Goal: Task Accomplishment & Management: Complete application form

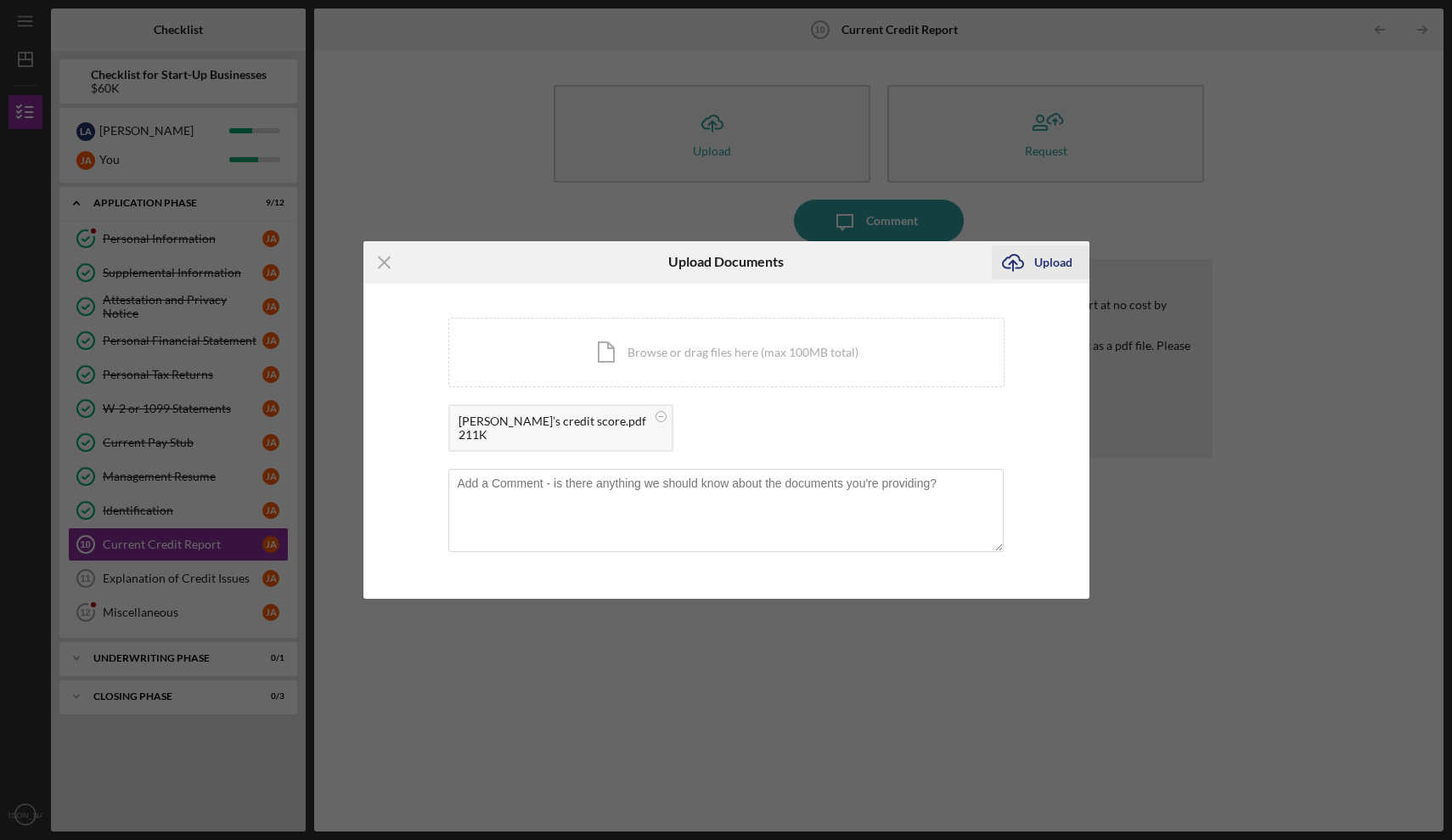
click at [1053, 264] on div "Upload" at bounding box center [1053, 263] width 38 height 34
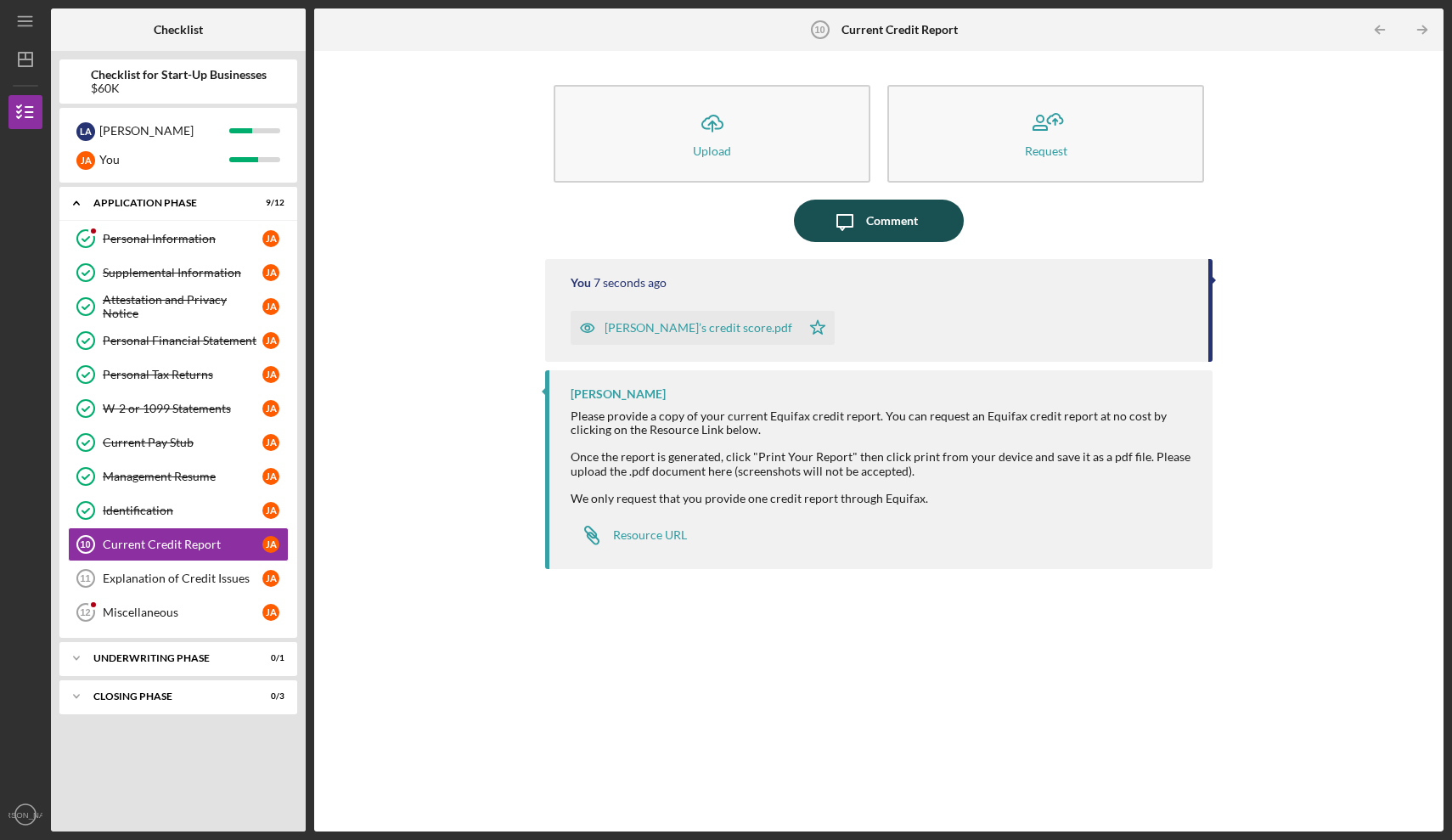
click at [876, 224] on div "Comment" at bounding box center [891, 221] width 51 height 43
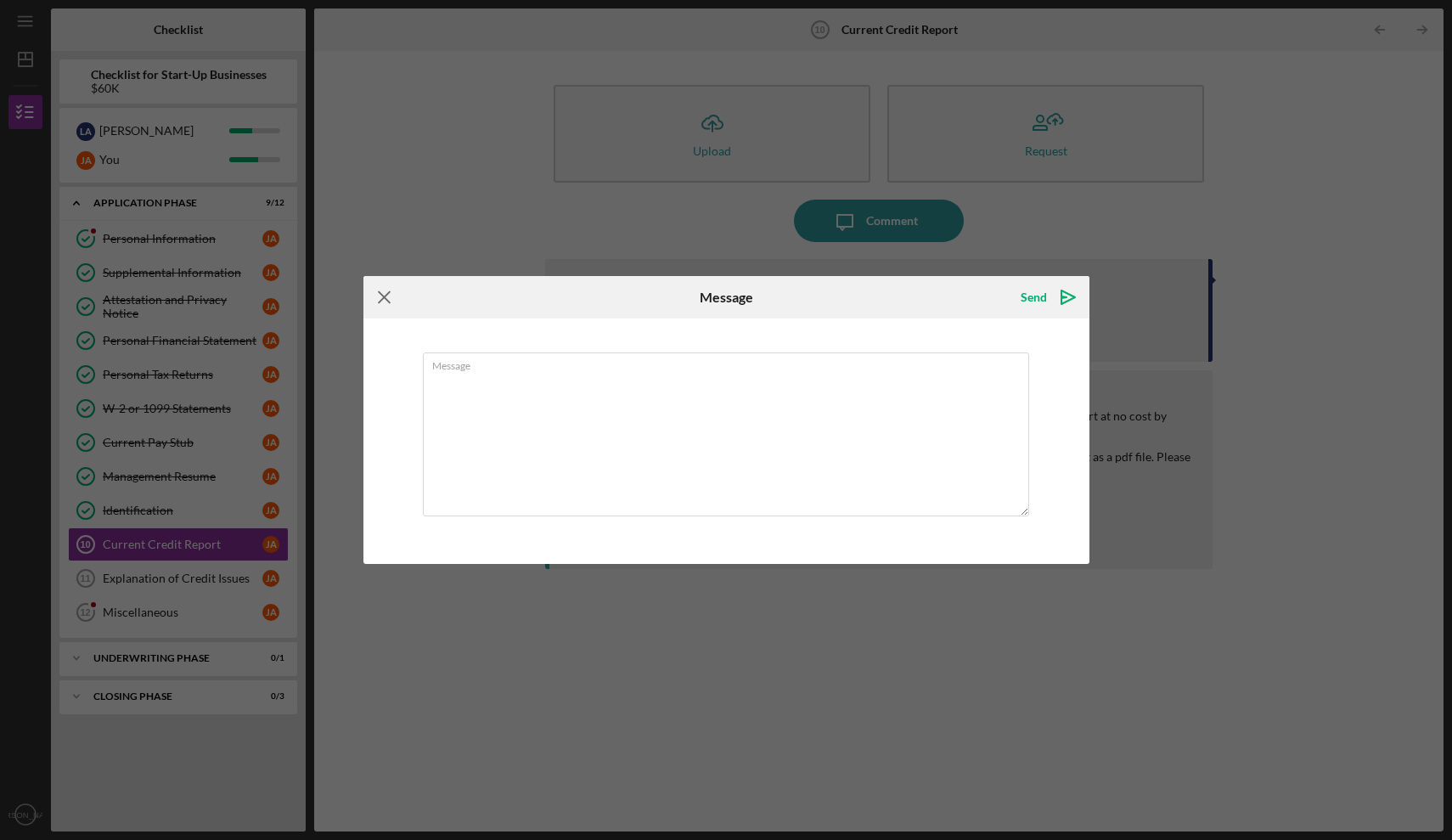
click at [381, 297] on icon "Icon/Menu Close" at bounding box center [385, 297] width 43 height 43
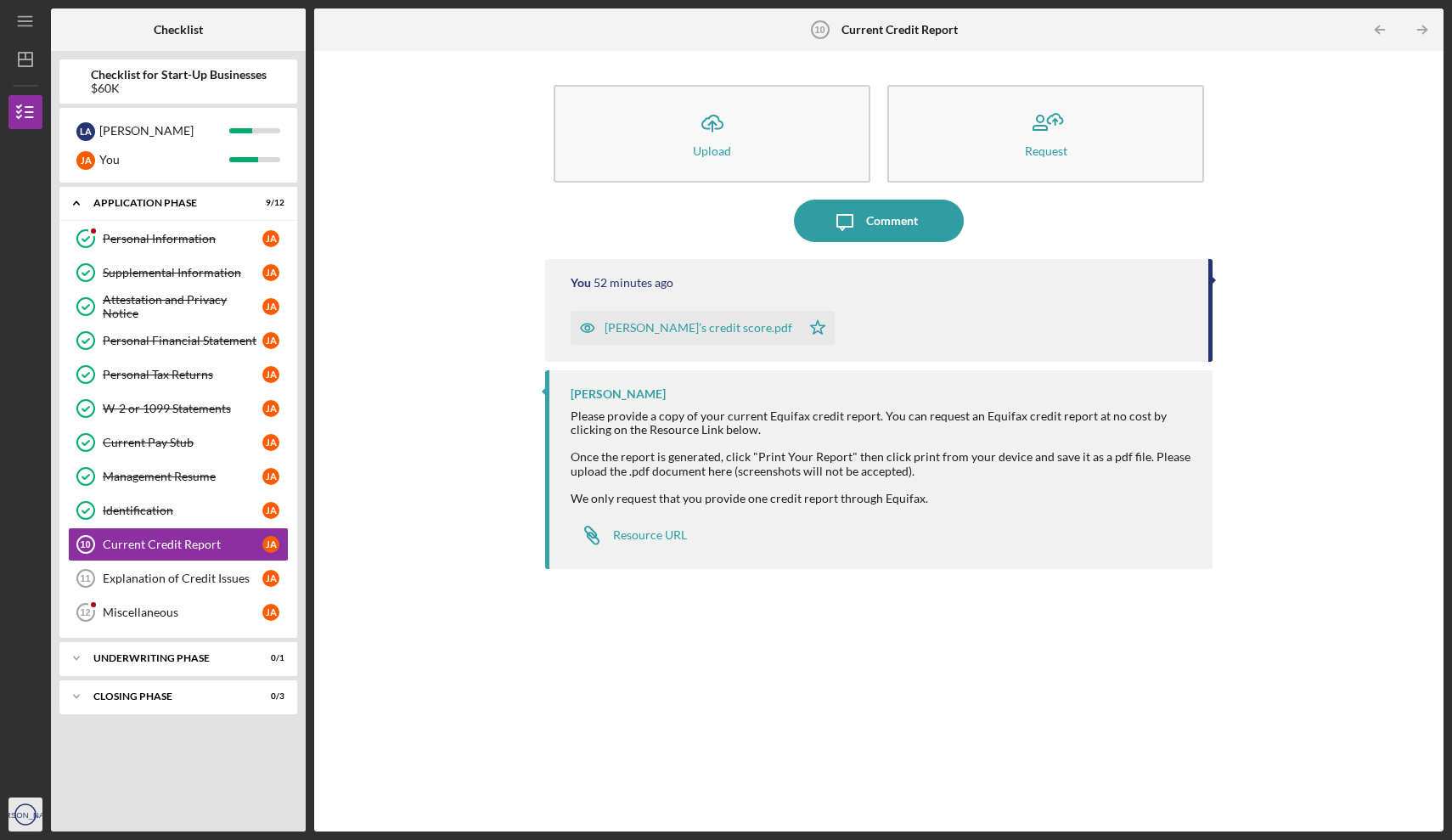
click at [29, 817] on text "[PERSON_NAME]" at bounding box center [26, 814] width 67 height 10
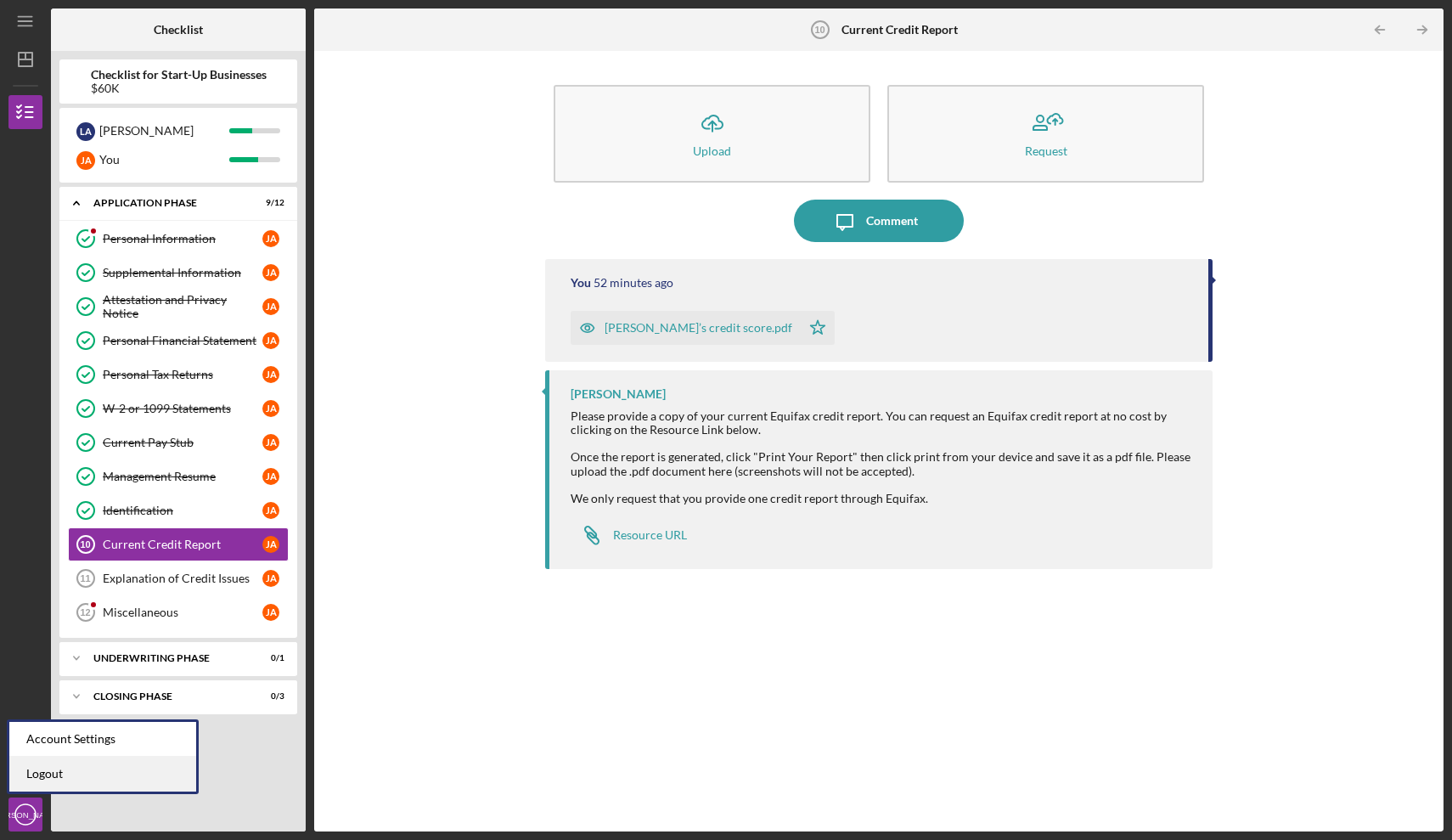
click at [69, 775] on link "Logout" at bounding box center [103, 773] width 187 height 35
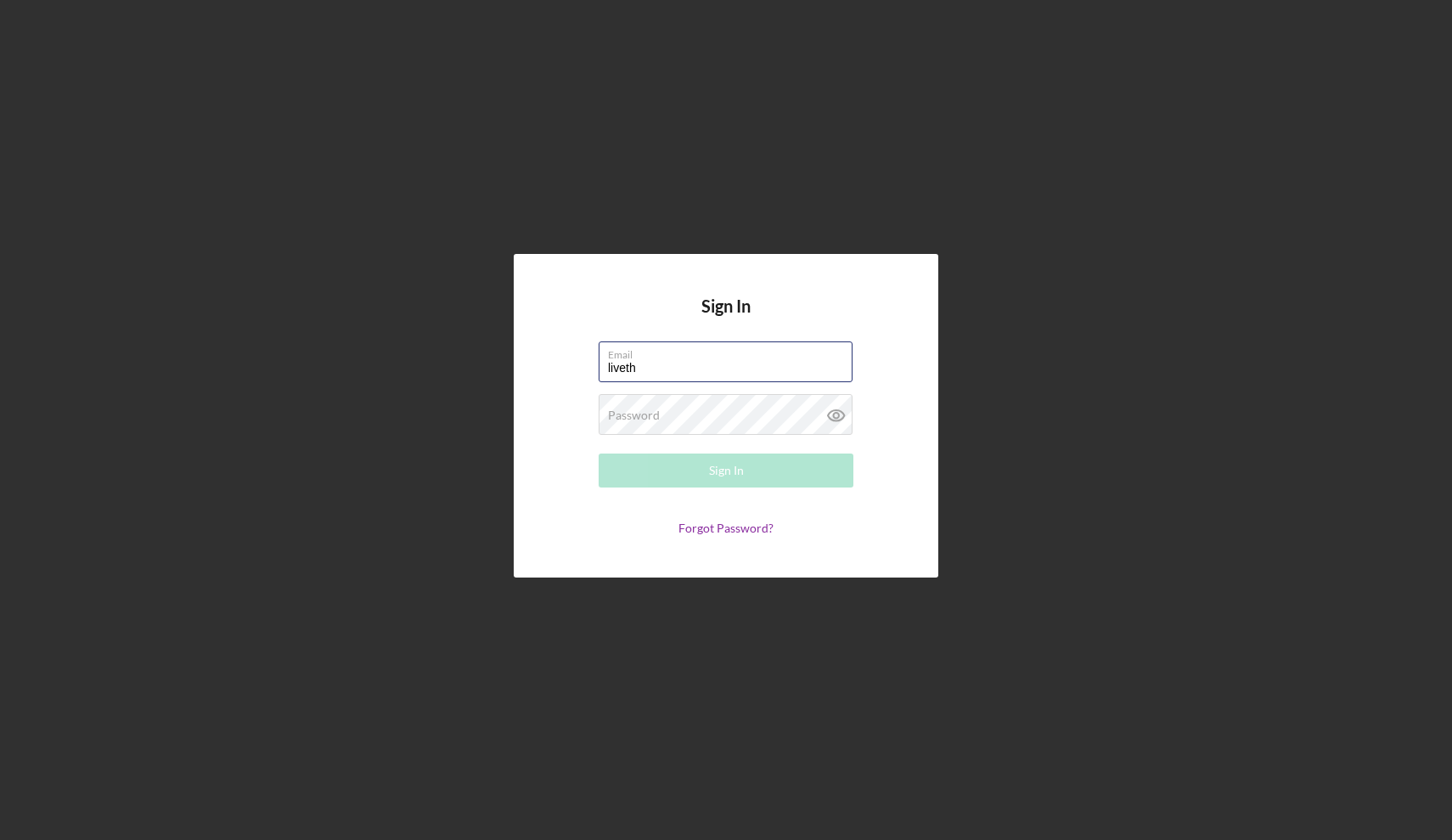
type input "liveth30@hotmail.com"
click at [707, 468] on button "Sign In" at bounding box center [726, 470] width 255 height 34
